Goal: Information Seeking & Learning: Learn about a topic

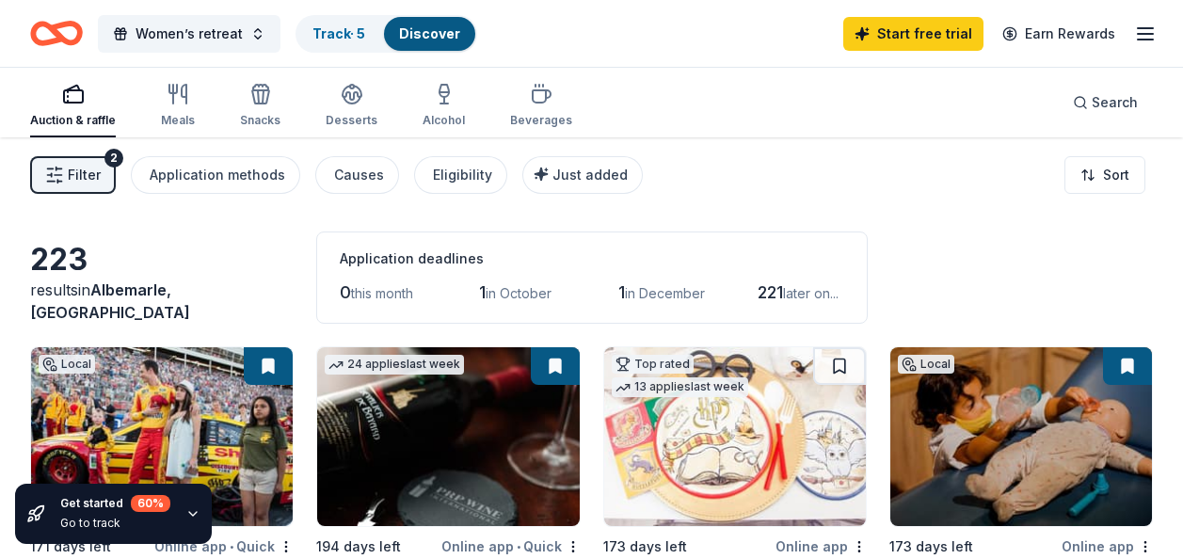
scroll to position [1263, 0]
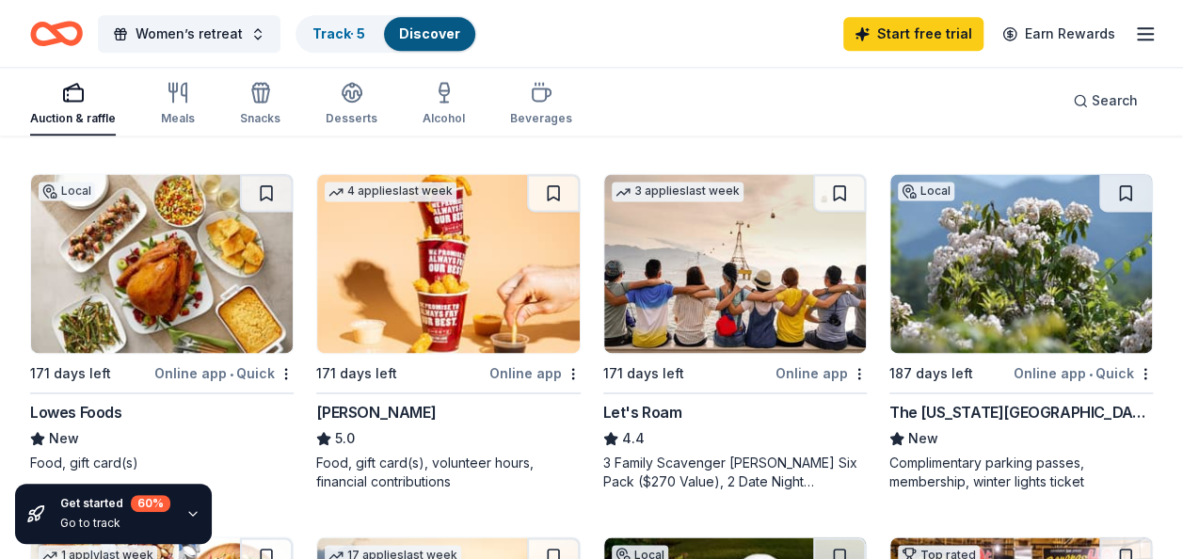
drag, startPoint x: 1176, startPoint y: 274, endPoint x: 1184, endPoint y: 296, distance: 23.8
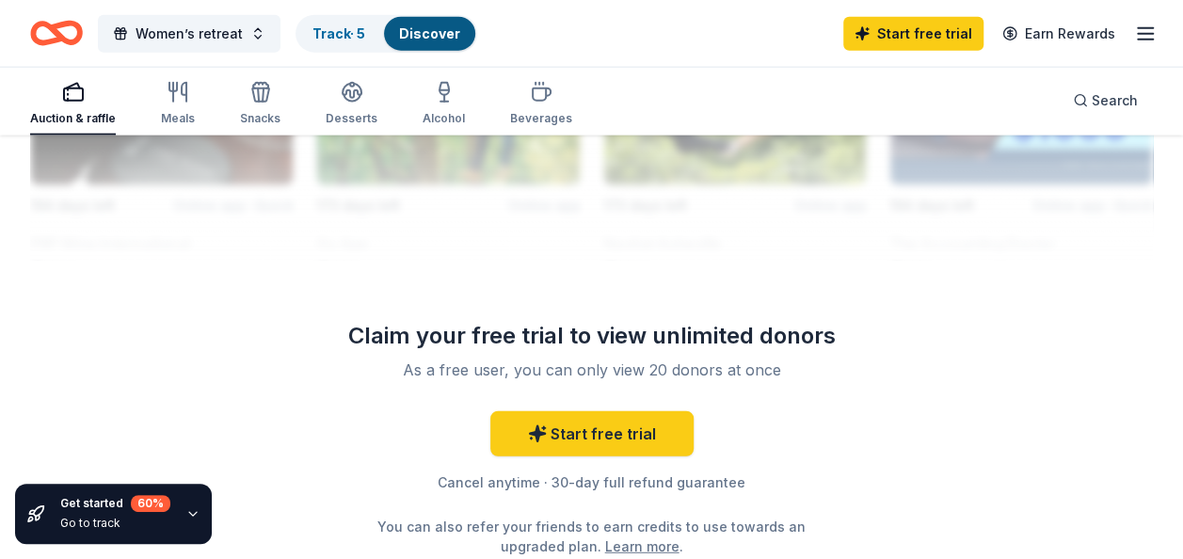
scroll to position [2205, 0]
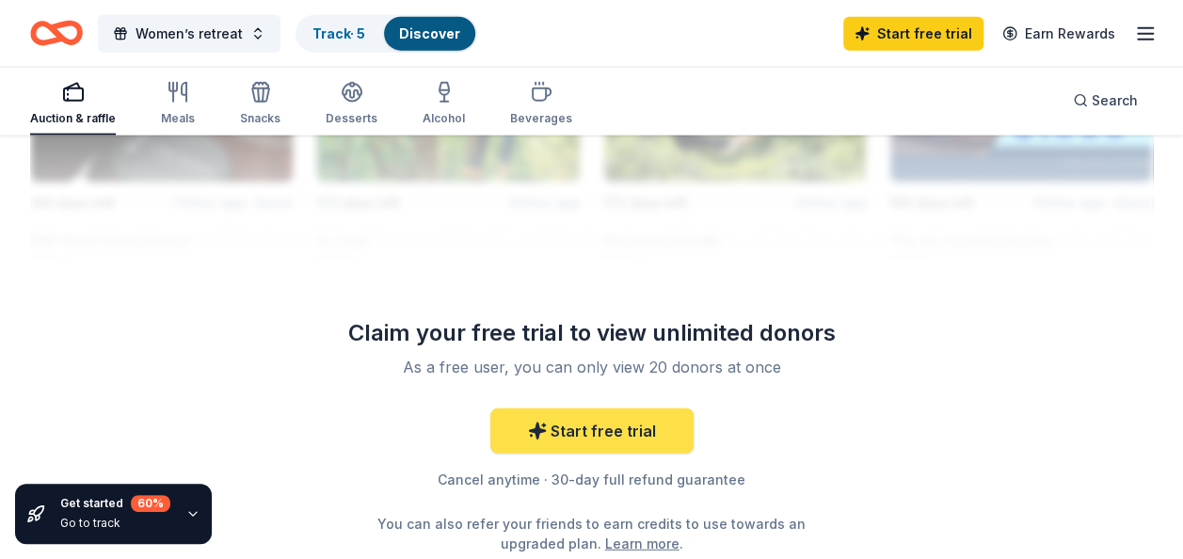
click at [622, 430] on link "Start free trial" at bounding box center [591, 430] width 203 height 45
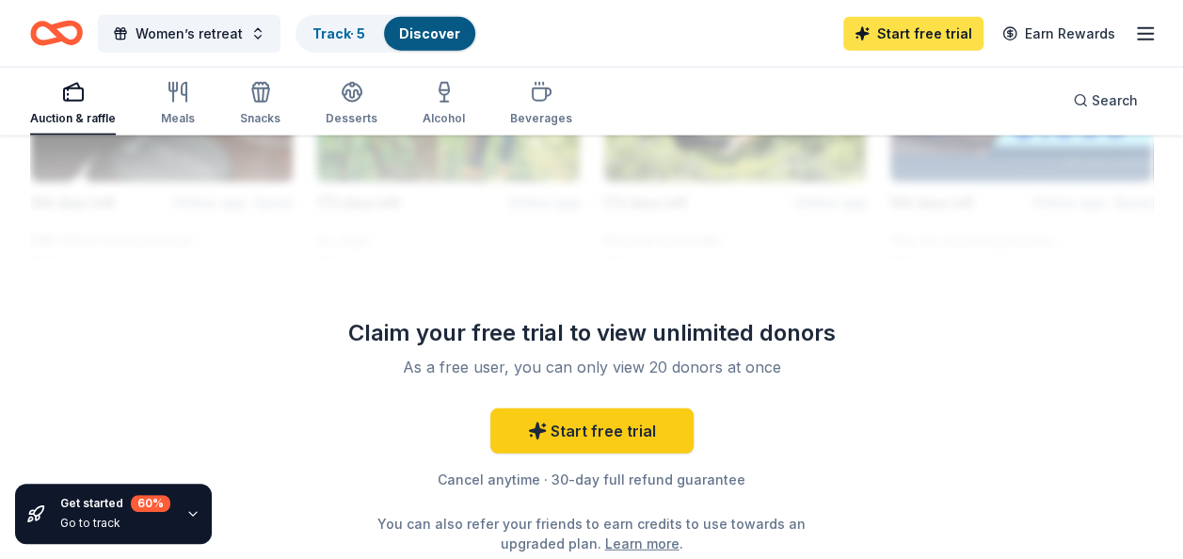
click at [913, 32] on link "Start free trial" at bounding box center [913, 34] width 140 height 34
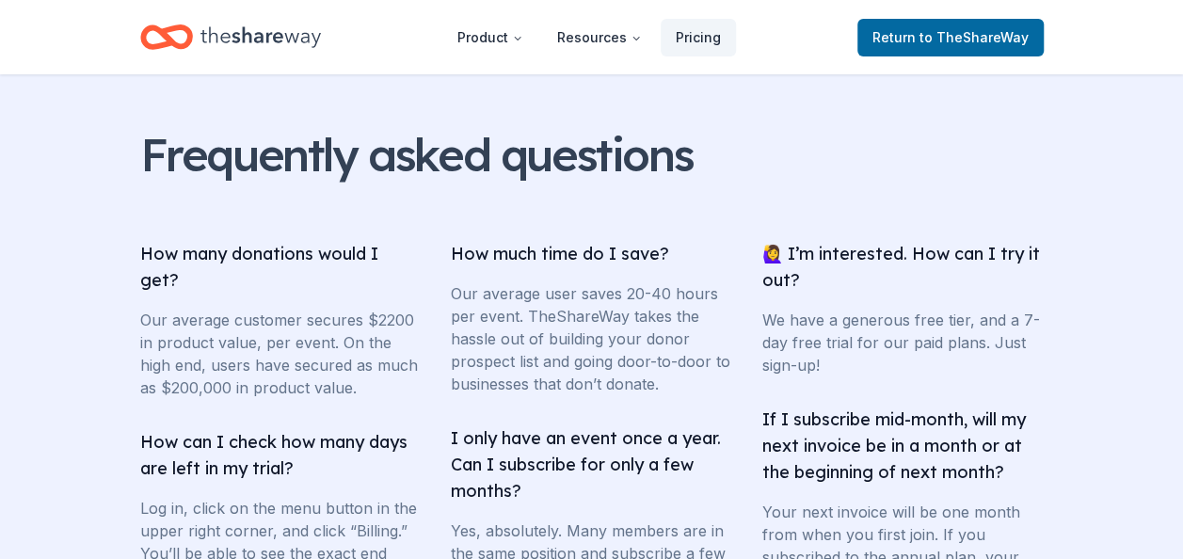
scroll to position [3907, 0]
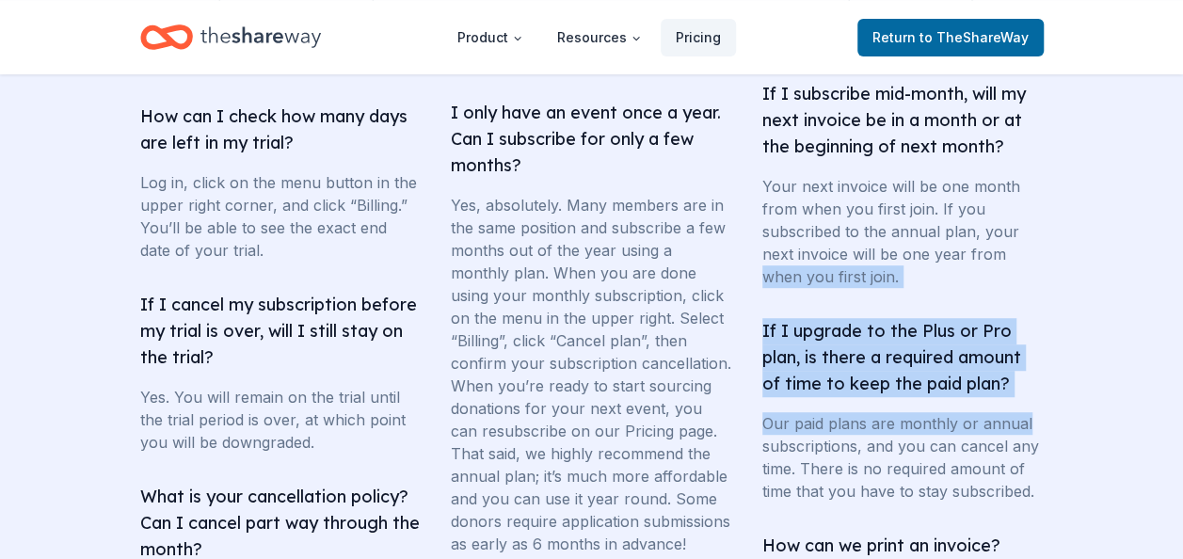
drag, startPoint x: 1180, startPoint y: 426, endPoint x: 1193, endPoint y: 280, distance: 146.4
click at [1114, 326] on section "Frequently asked questions How many donations would I get? Our average customer…" at bounding box center [591, 395] width 1183 height 1426
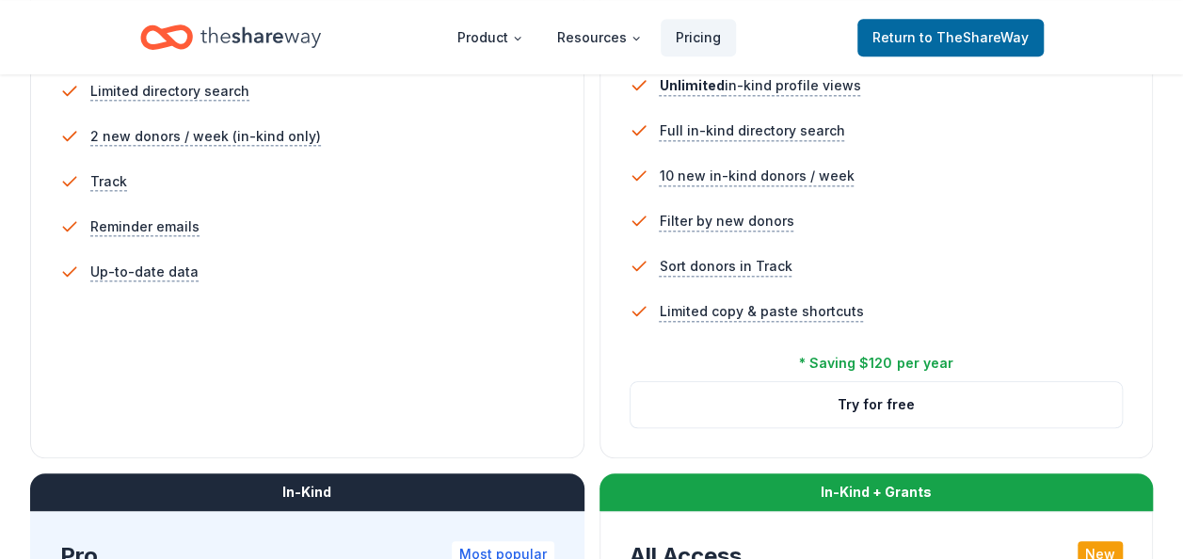
scroll to position [642, 0]
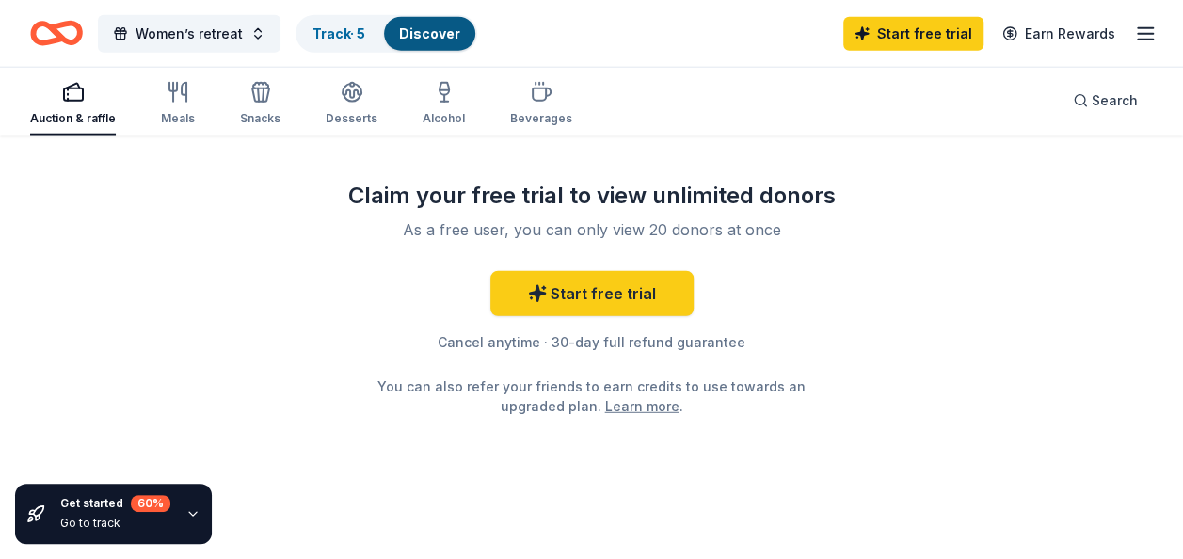
scroll to position [2355, 0]
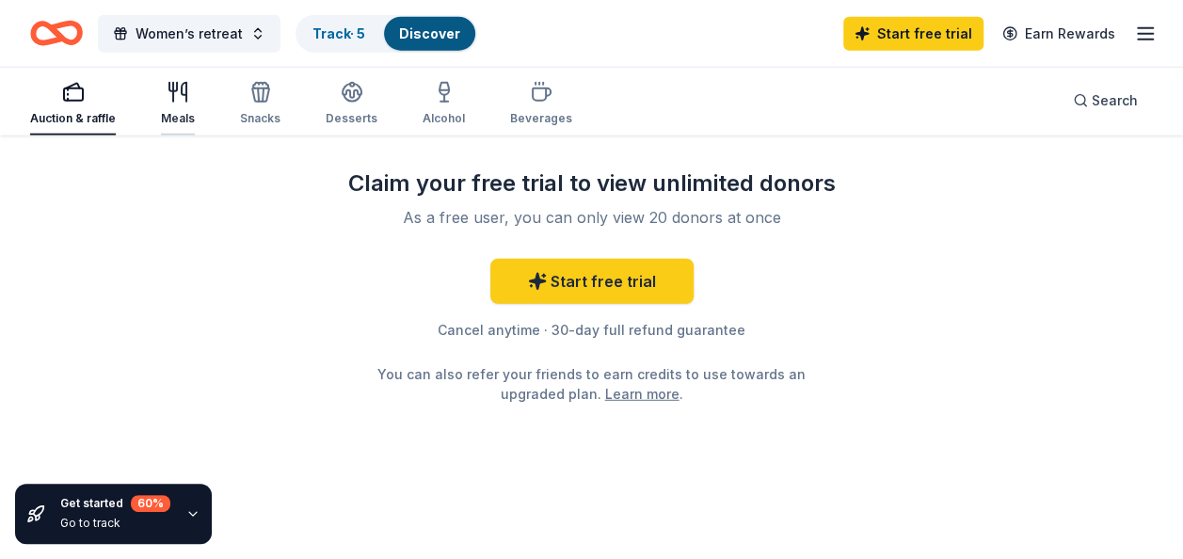
click at [175, 98] on icon "button" at bounding box center [178, 92] width 23 height 23
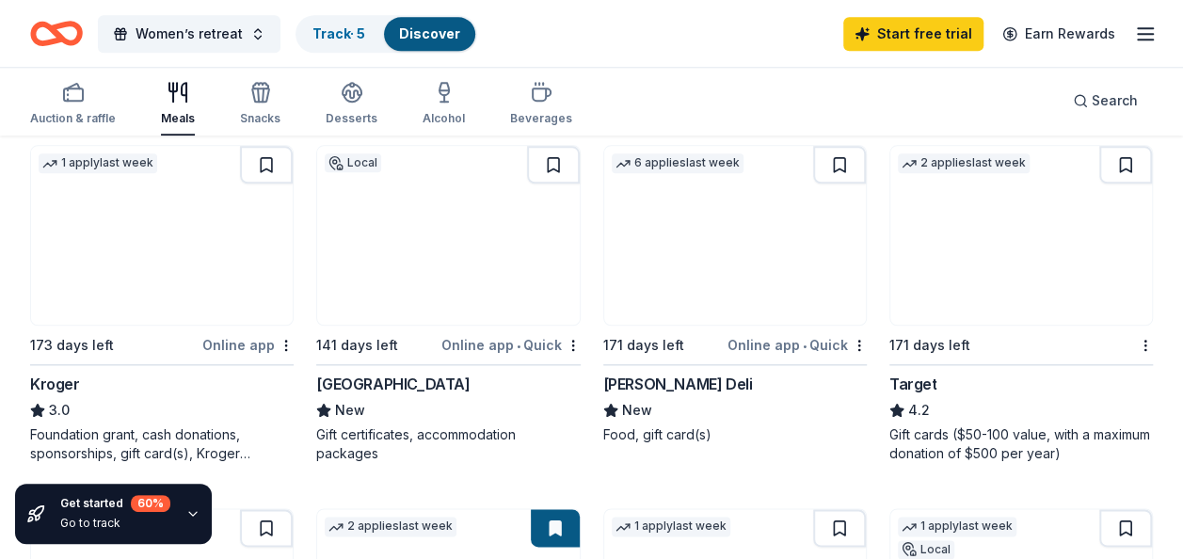
scroll to position [901, 0]
